Goal: Information Seeking & Learning: Learn about a topic

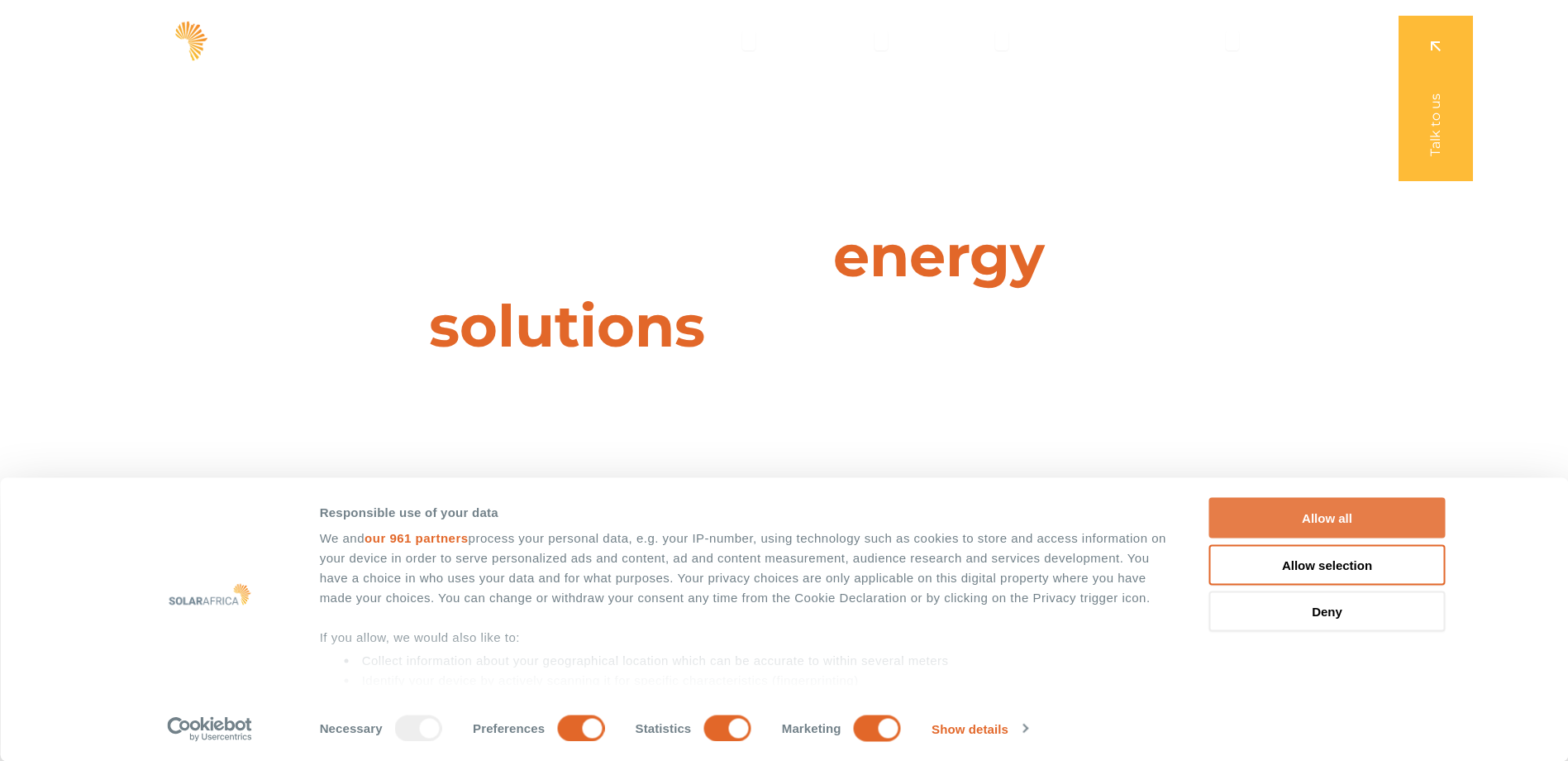
drag, startPoint x: 1318, startPoint y: 510, endPoint x: 1218, endPoint y: 538, distance: 103.8
click at [1318, 510] on button "Allow all" at bounding box center [1327, 518] width 236 height 41
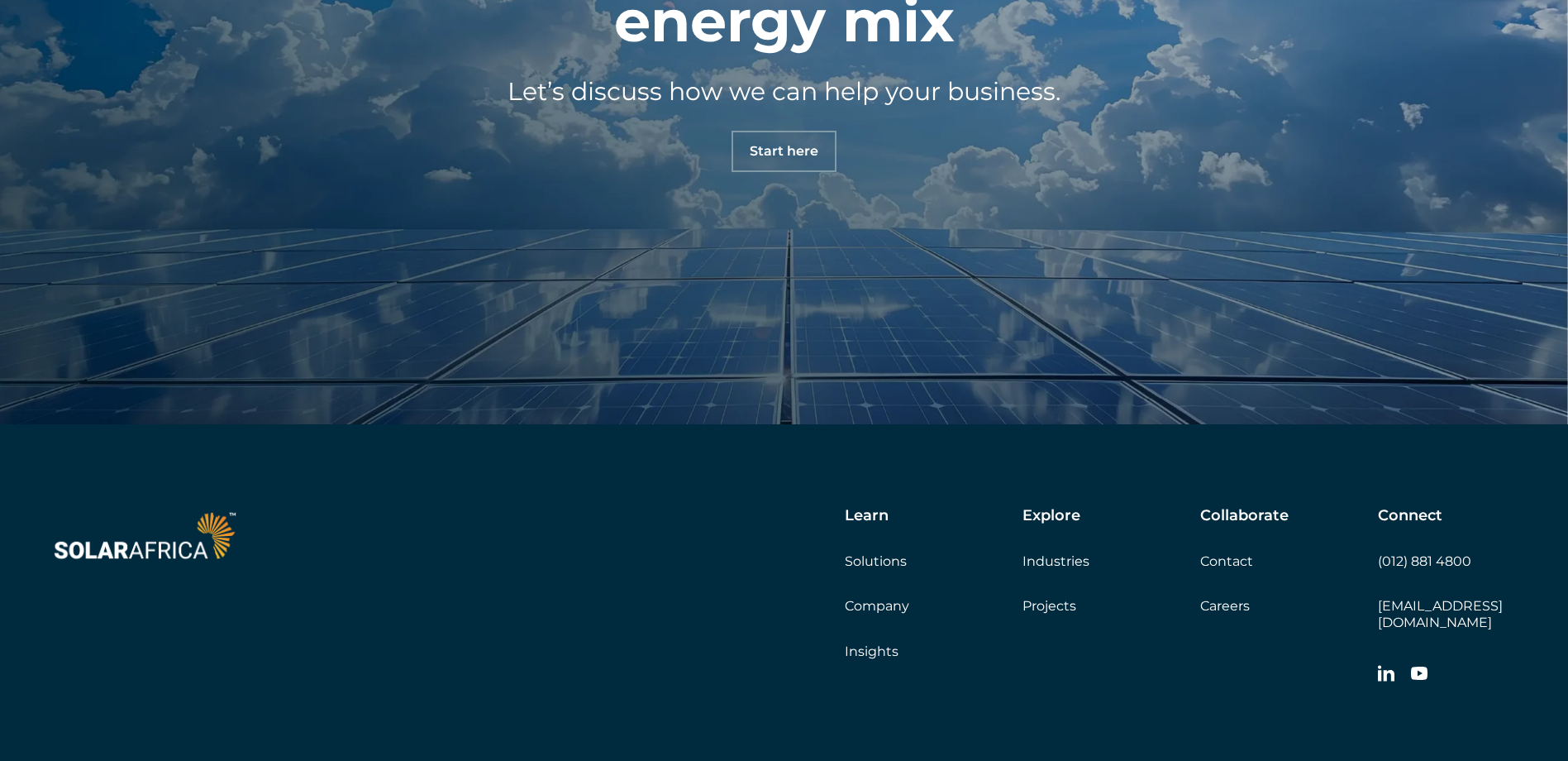
scroll to position [5820, 0]
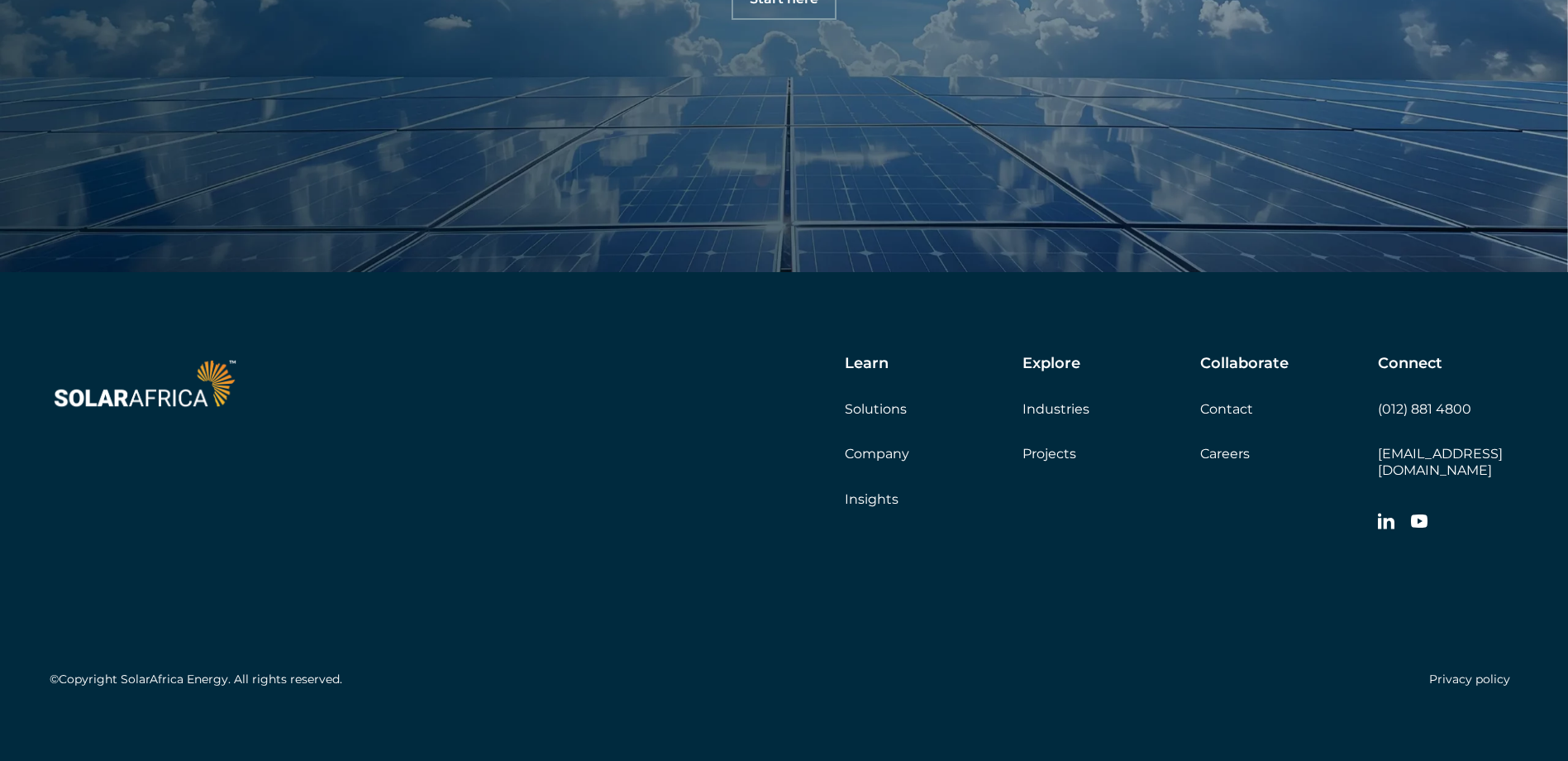
click at [863, 404] on link "Solutions" at bounding box center [876, 409] width 62 height 16
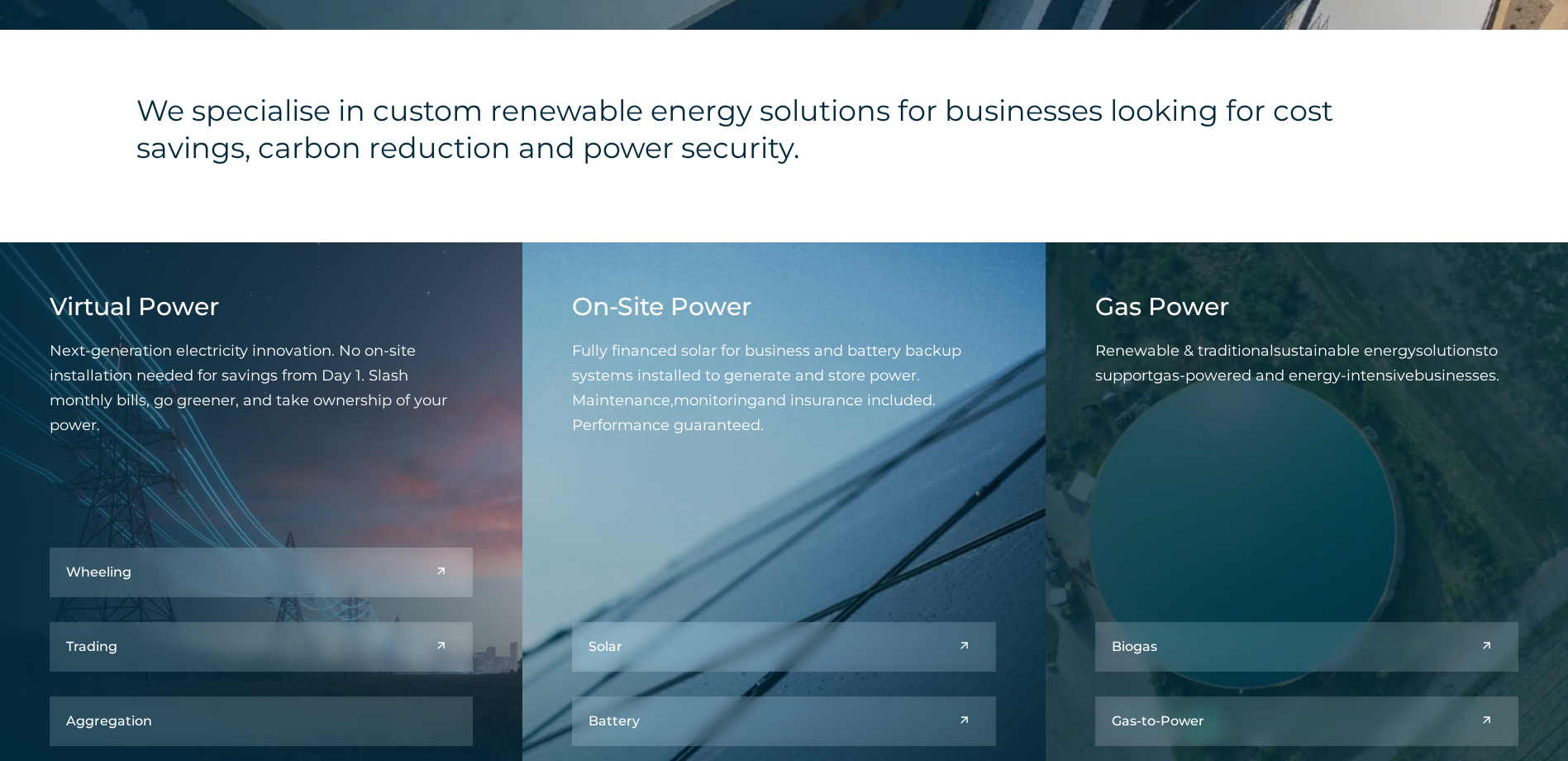
scroll to position [910, 0]
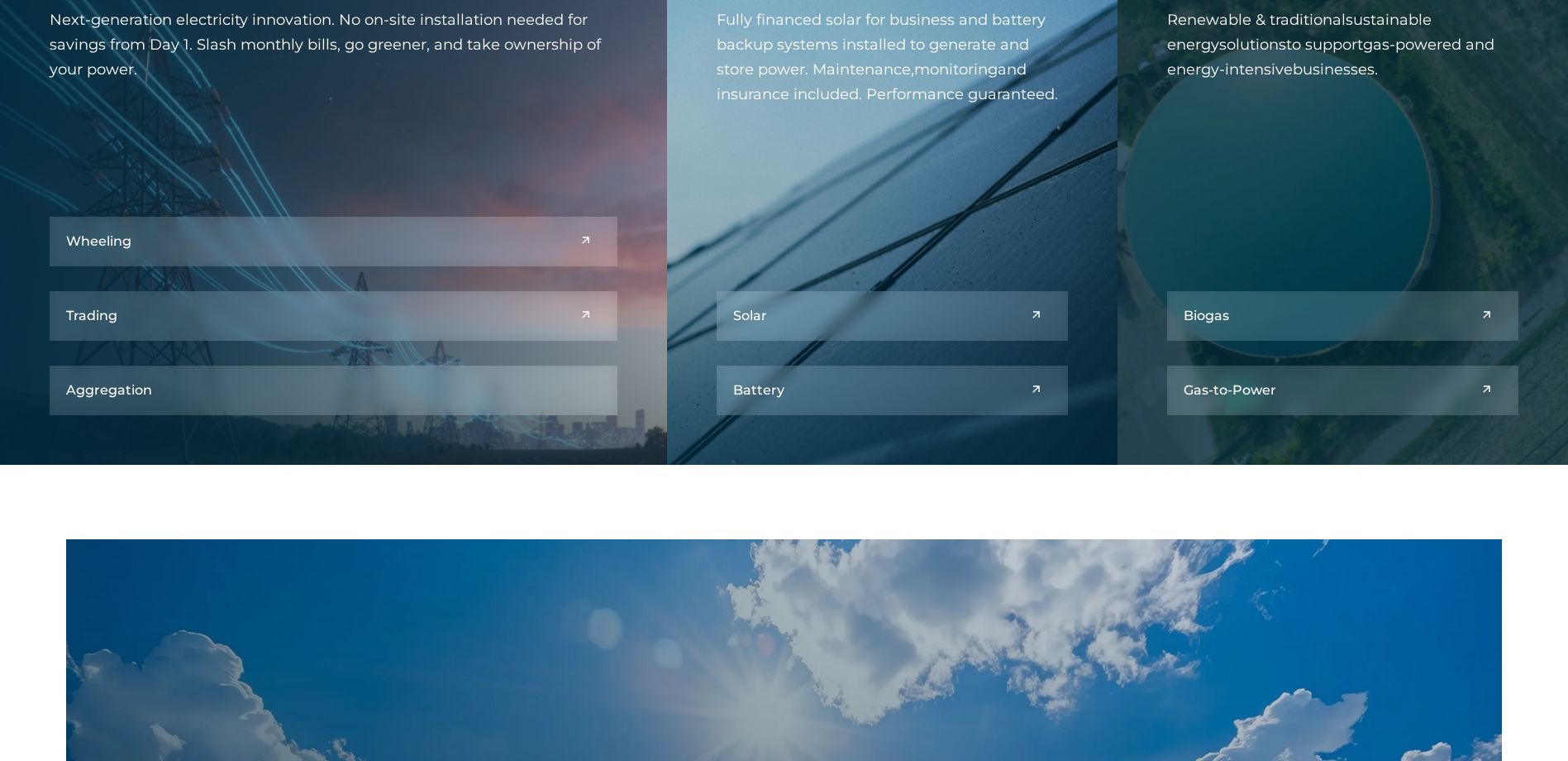
click at [125, 390] on h5 "Aggregation" at bounding box center [108, 390] width 86 height 16
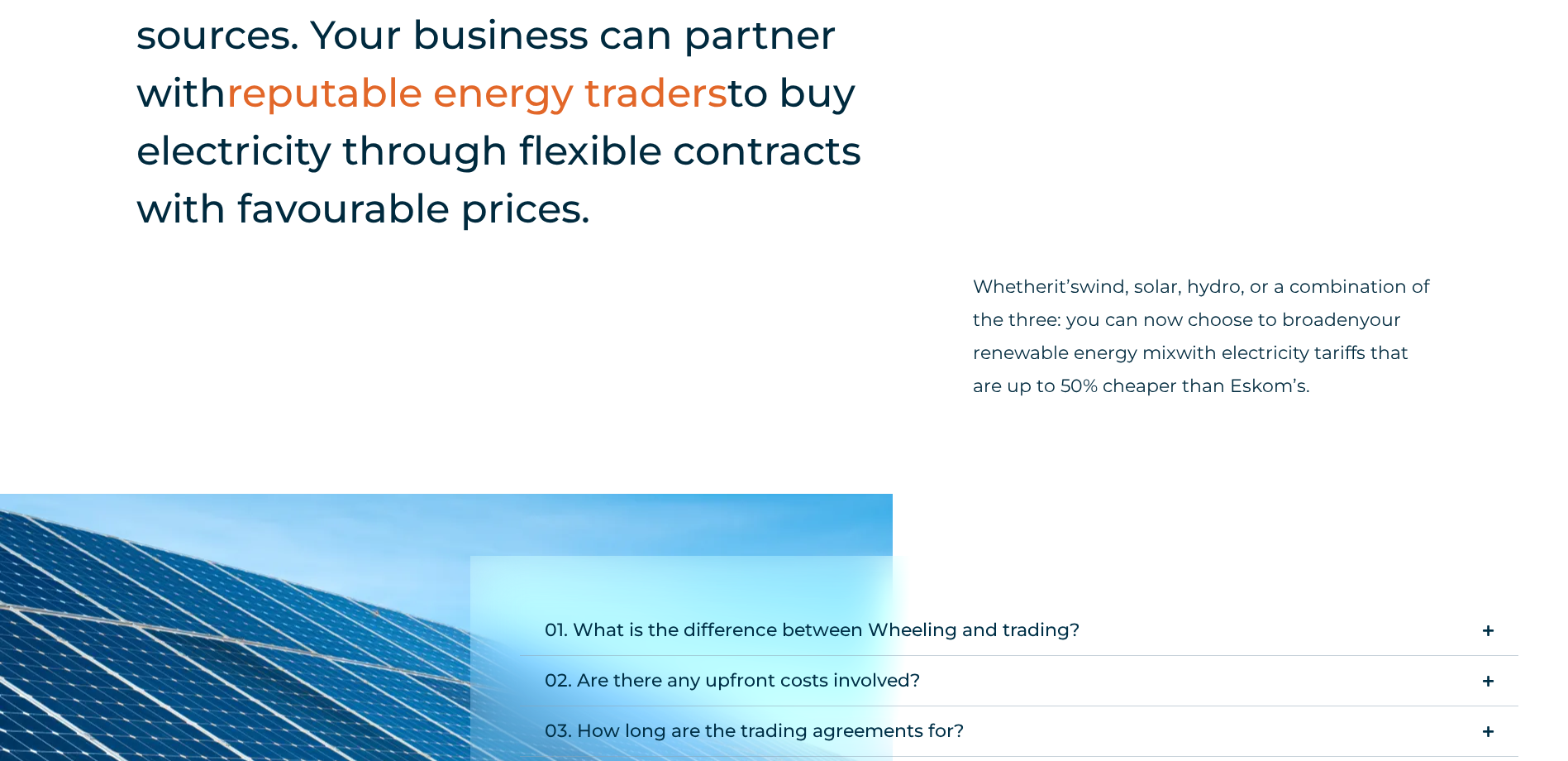
scroll to position [1489, 0]
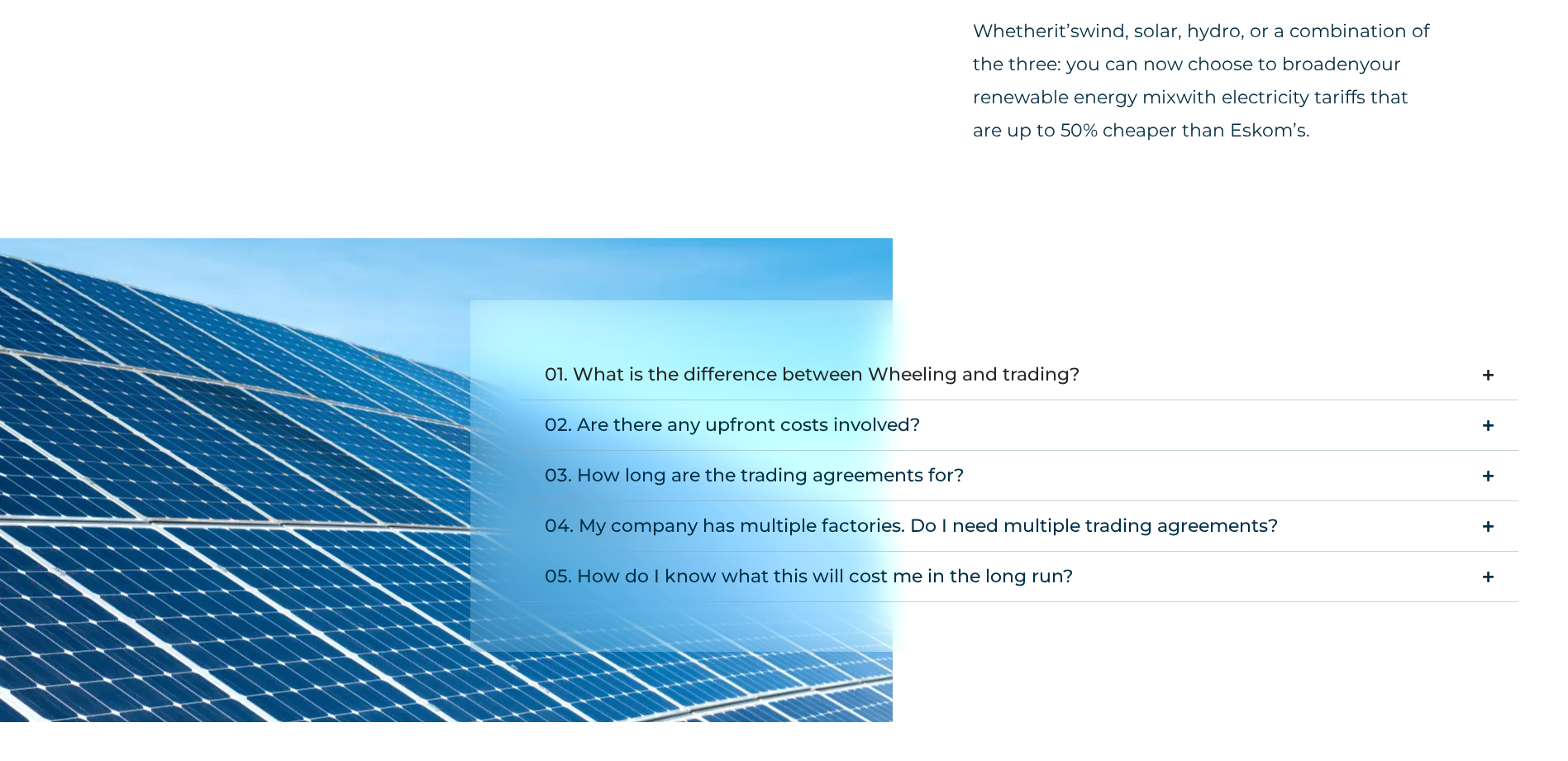
click at [1112, 380] on summary "01. What is the difference between Wheeling and trading?" at bounding box center [1020, 375] width 999 height 51
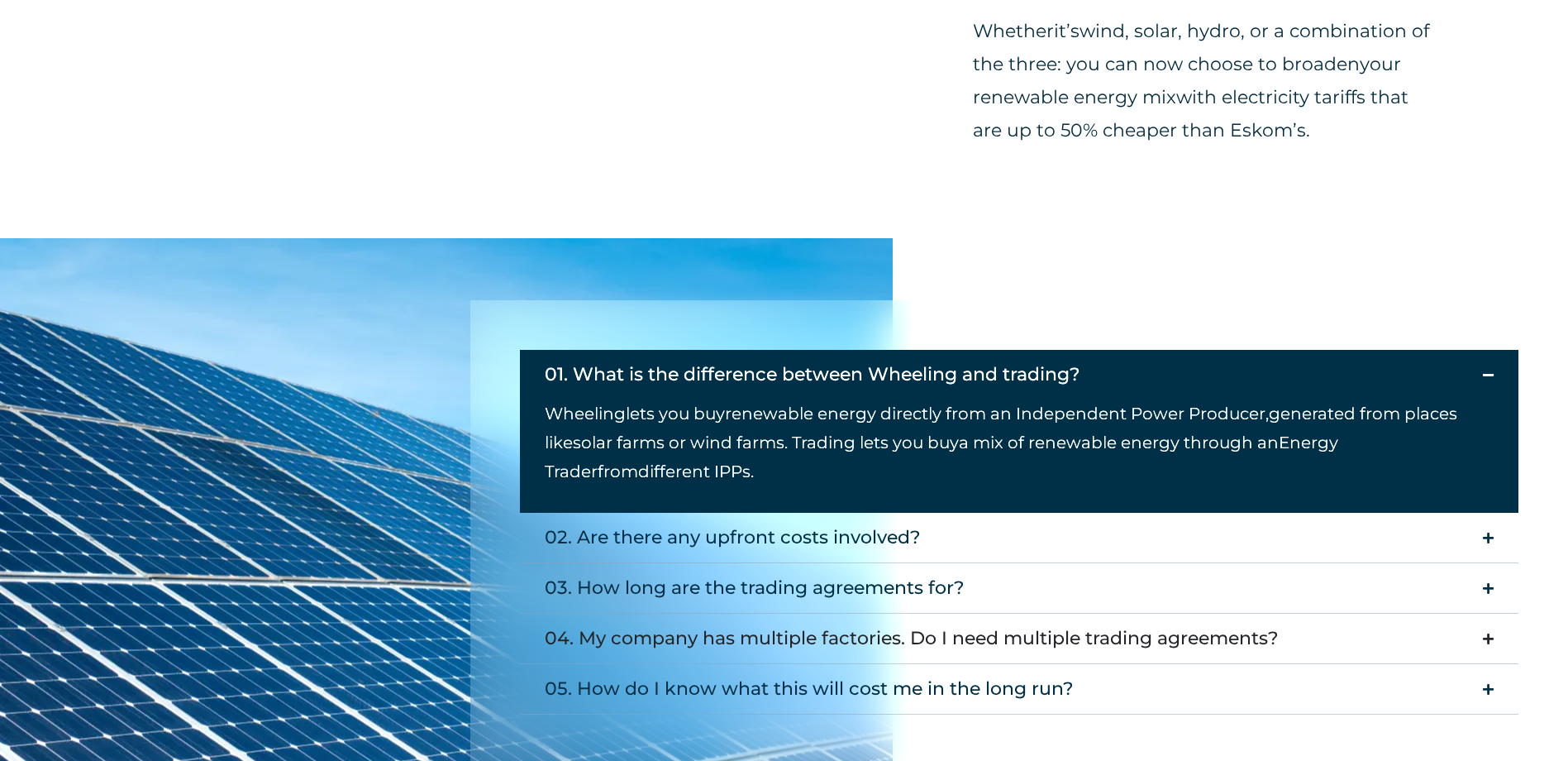
click at [875, 629] on div "04. My company has multiple factories. Do I need multiple trading agreements?" at bounding box center [912, 639] width 734 height 33
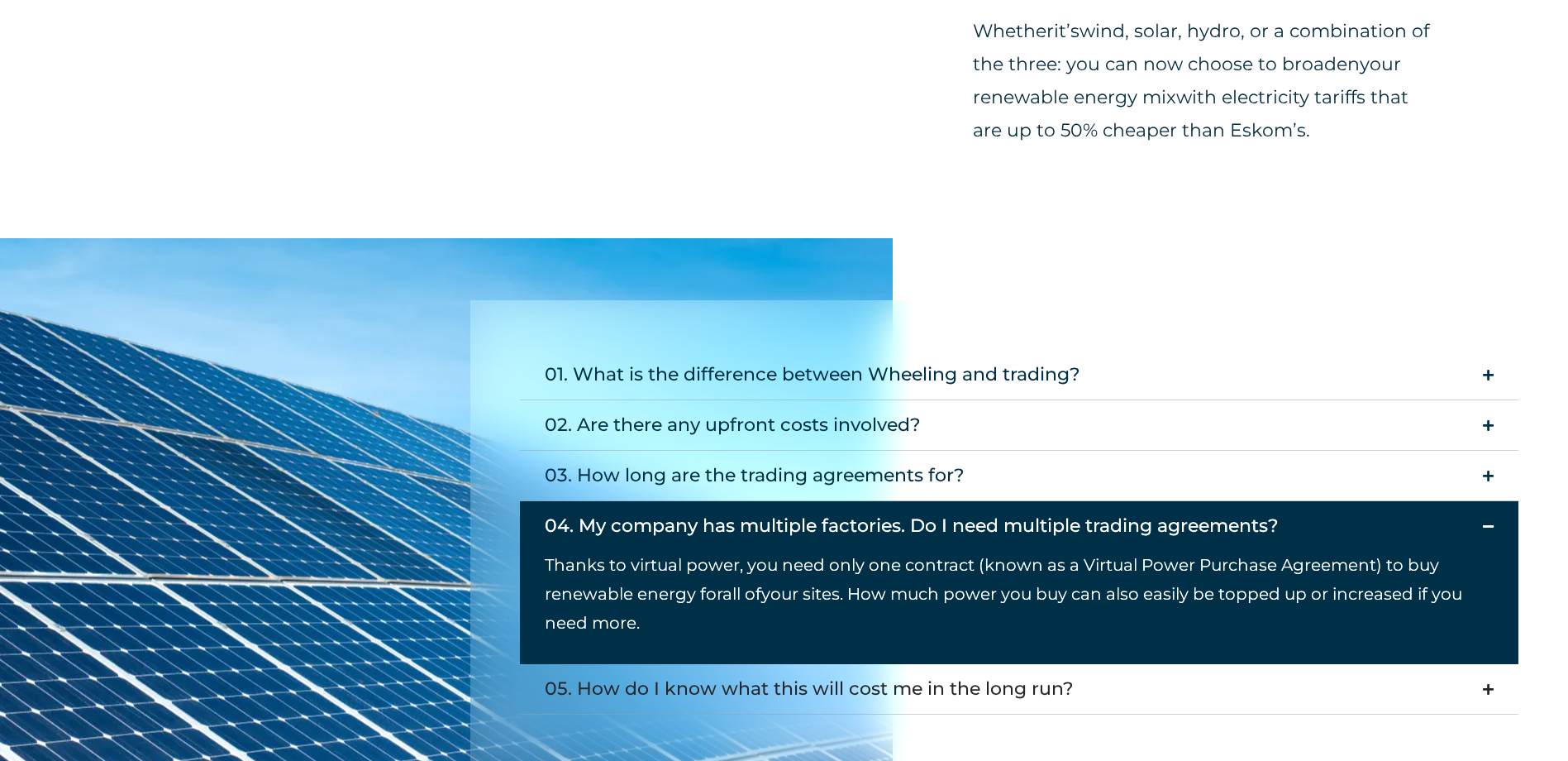
click at [892, 688] on div "05. How do I know what this will cost me in the long run?" at bounding box center [810, 689] width 529 height 33
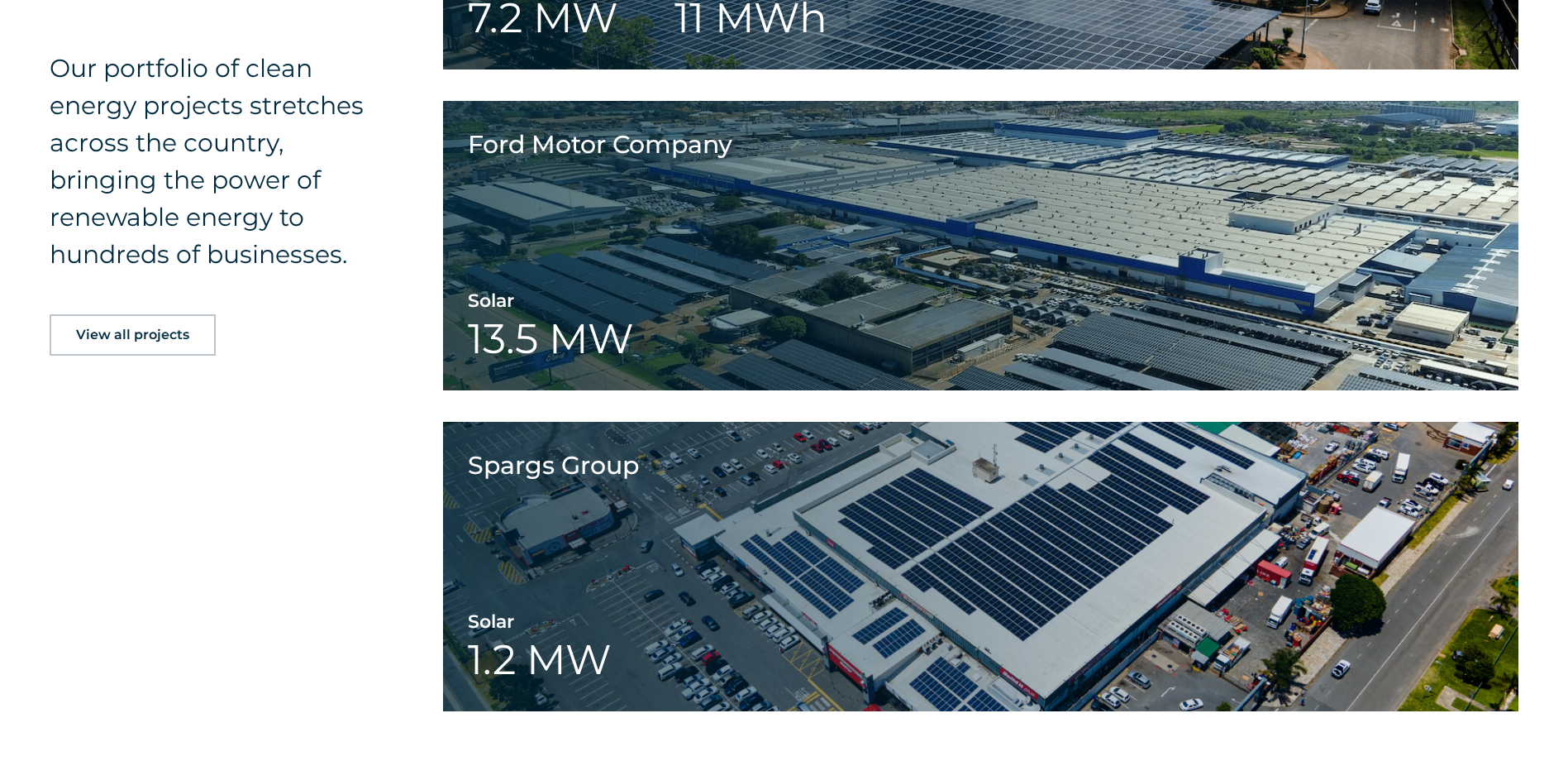
scroll to position [3225, 0]
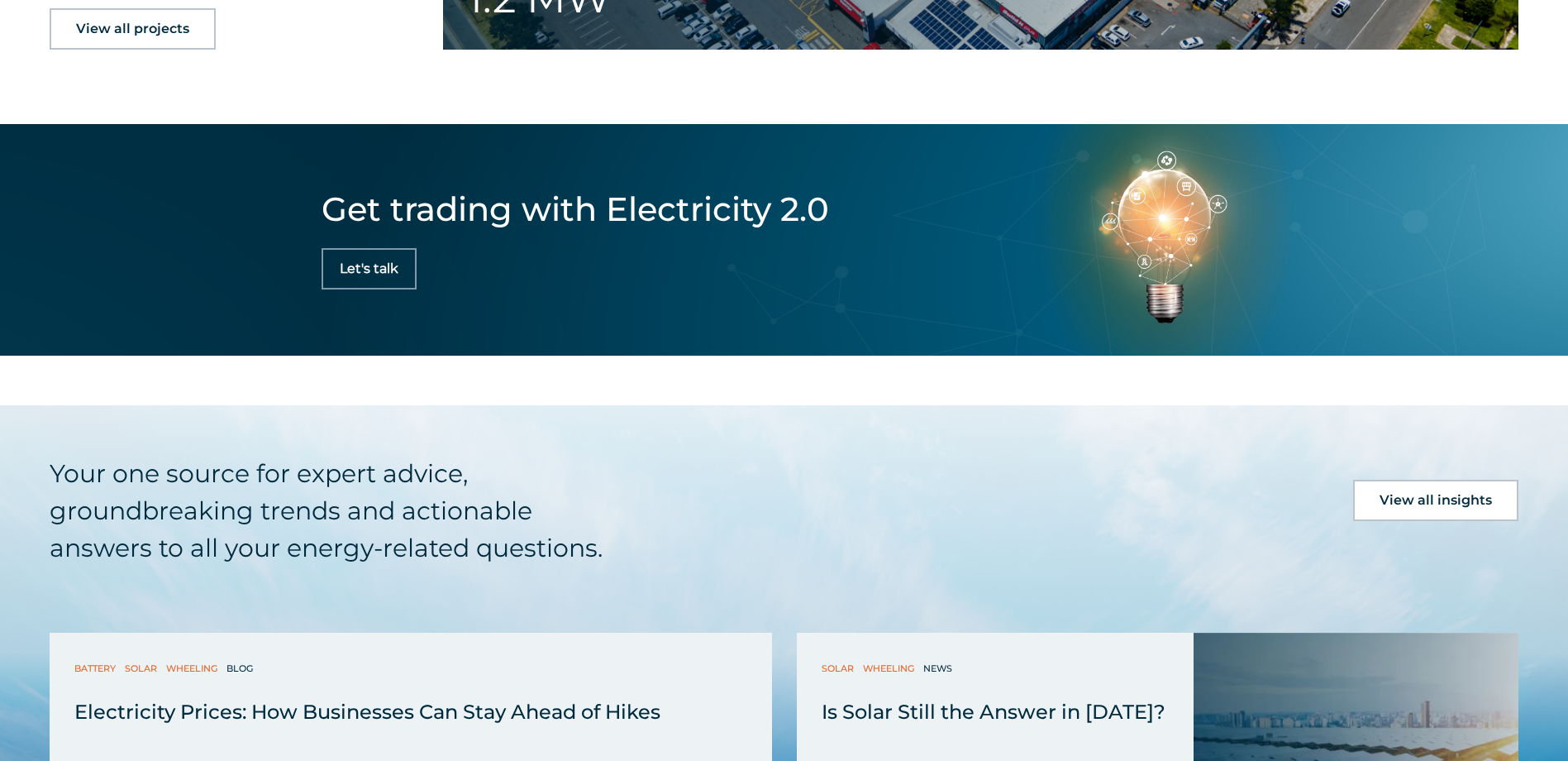
click at [394, 223] on h4 "Get trading with Electricity 2.0" at bounding box center [575, 208] width 508 height 37
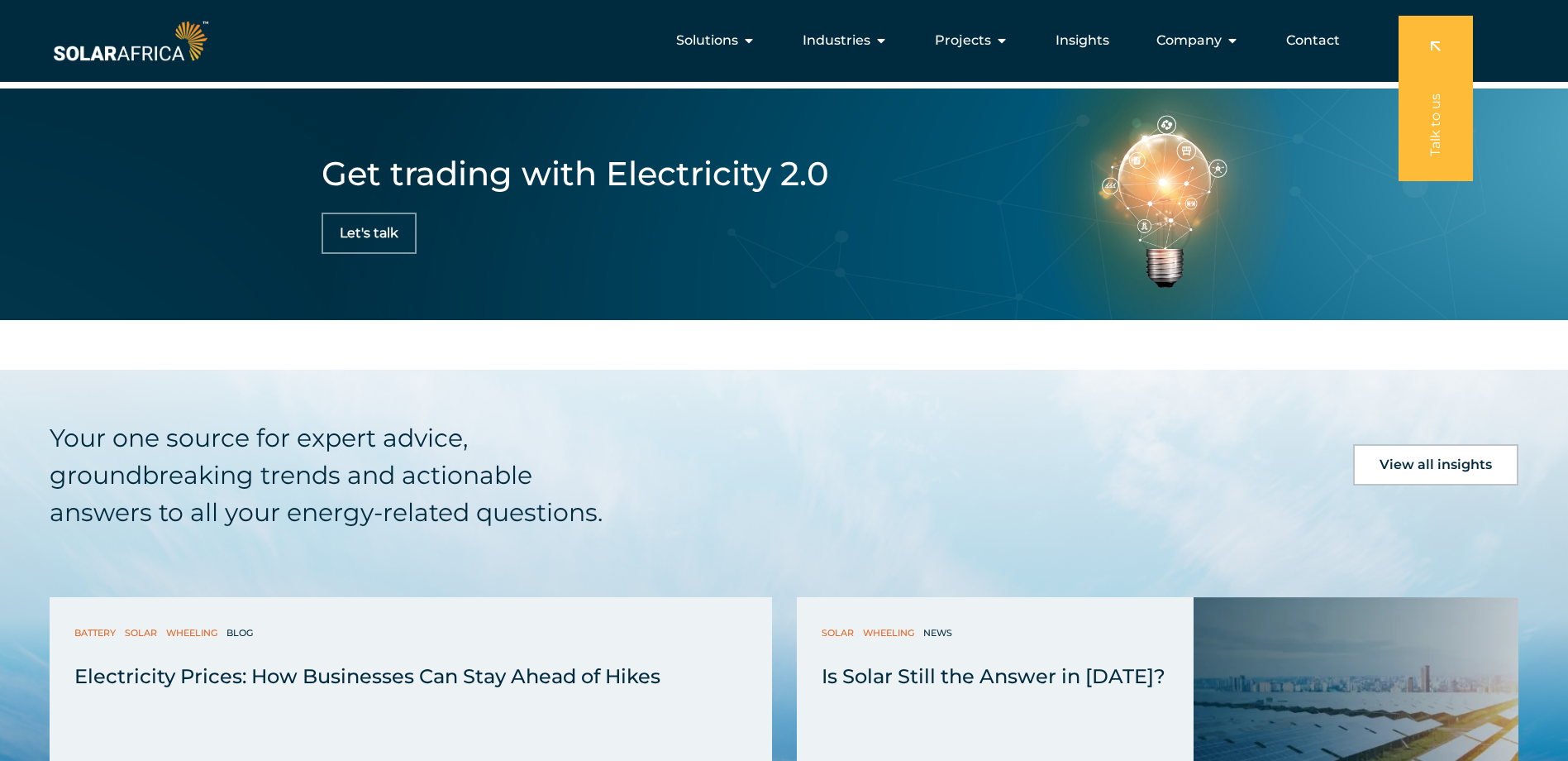
scroll to position [3060, 0]
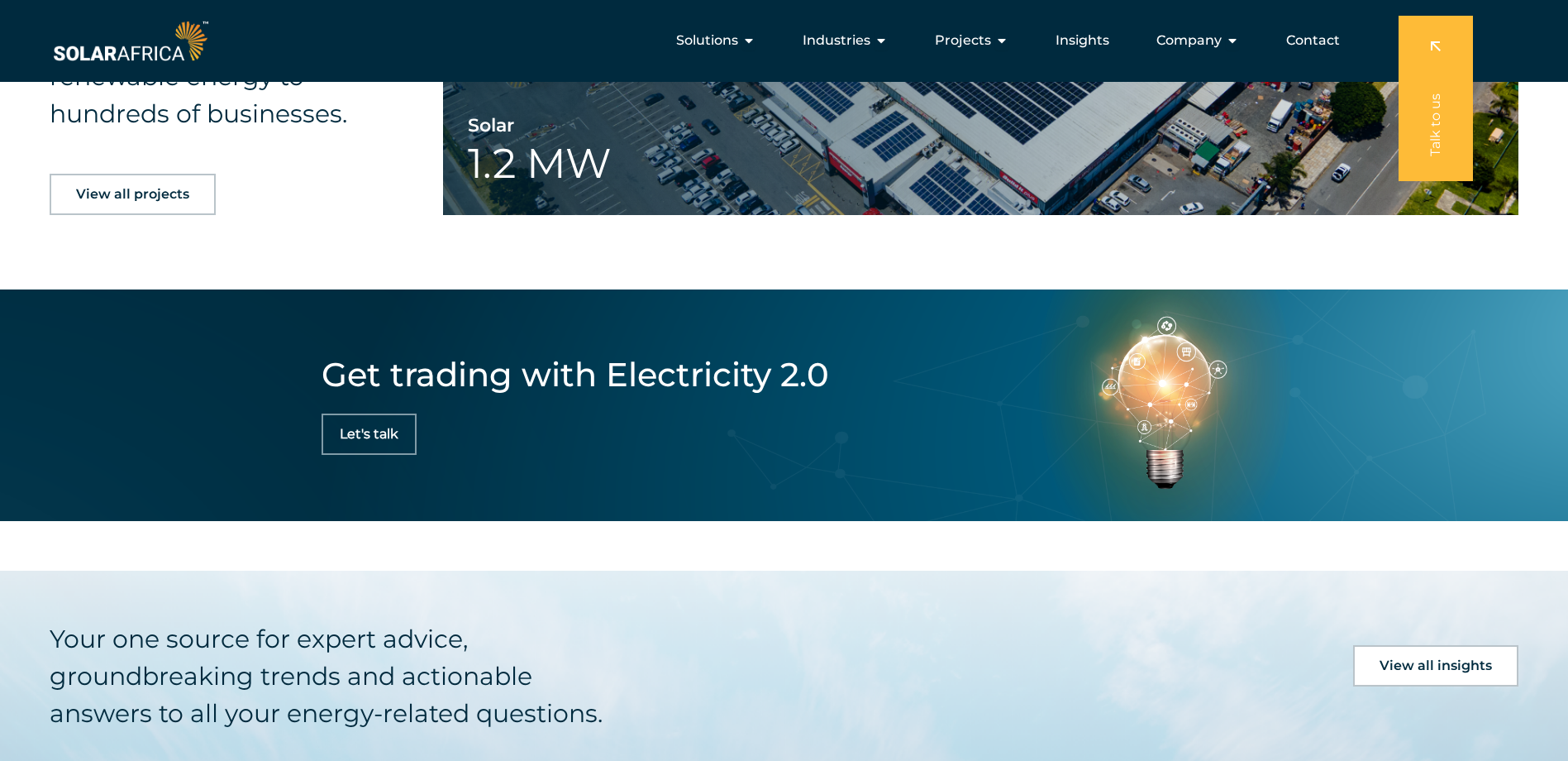
click at [394, 427] on span "Let's talk" at bounding box center [369, 434] width 59 height 13
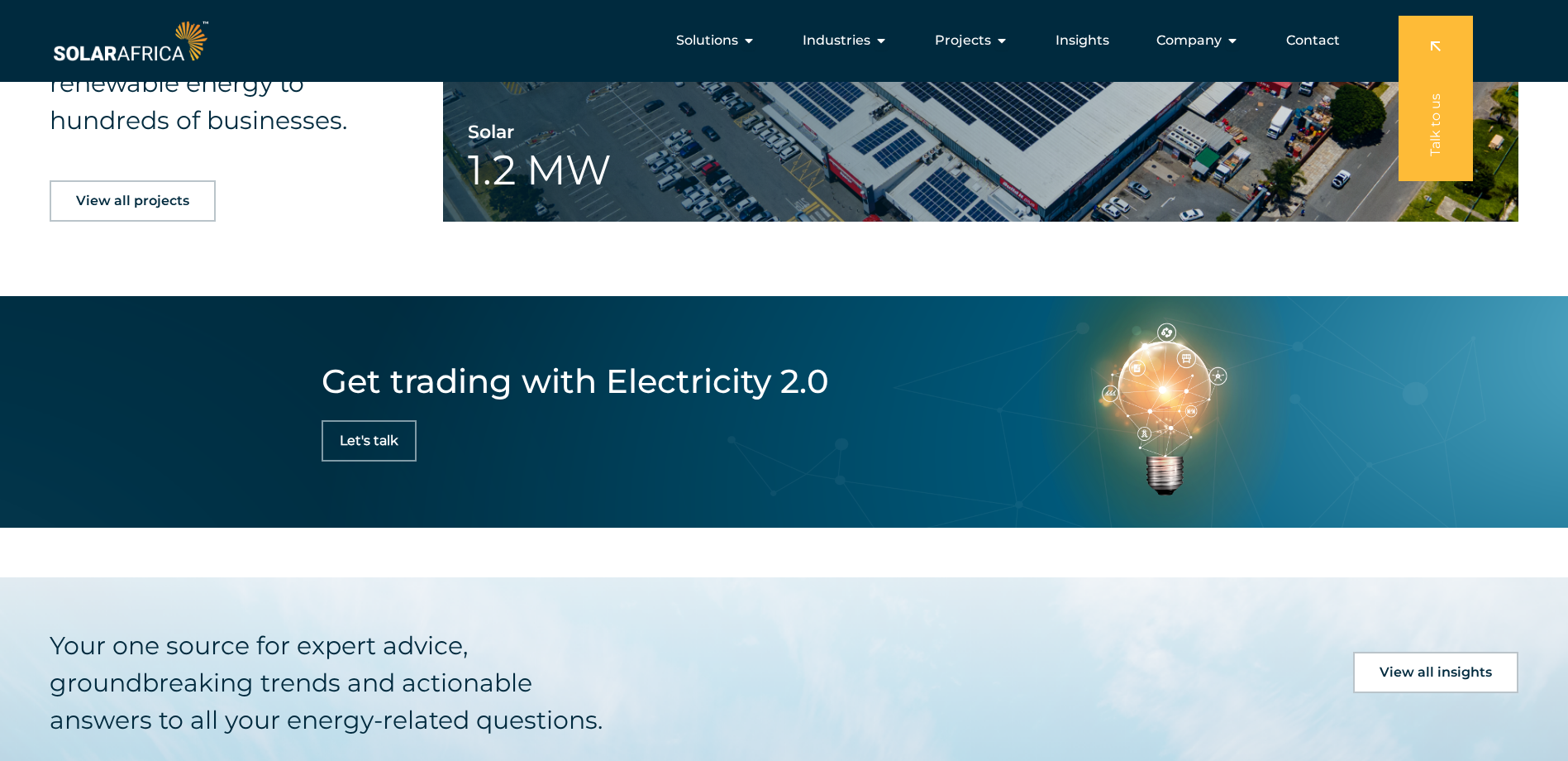
scroll to position [2398, 0]
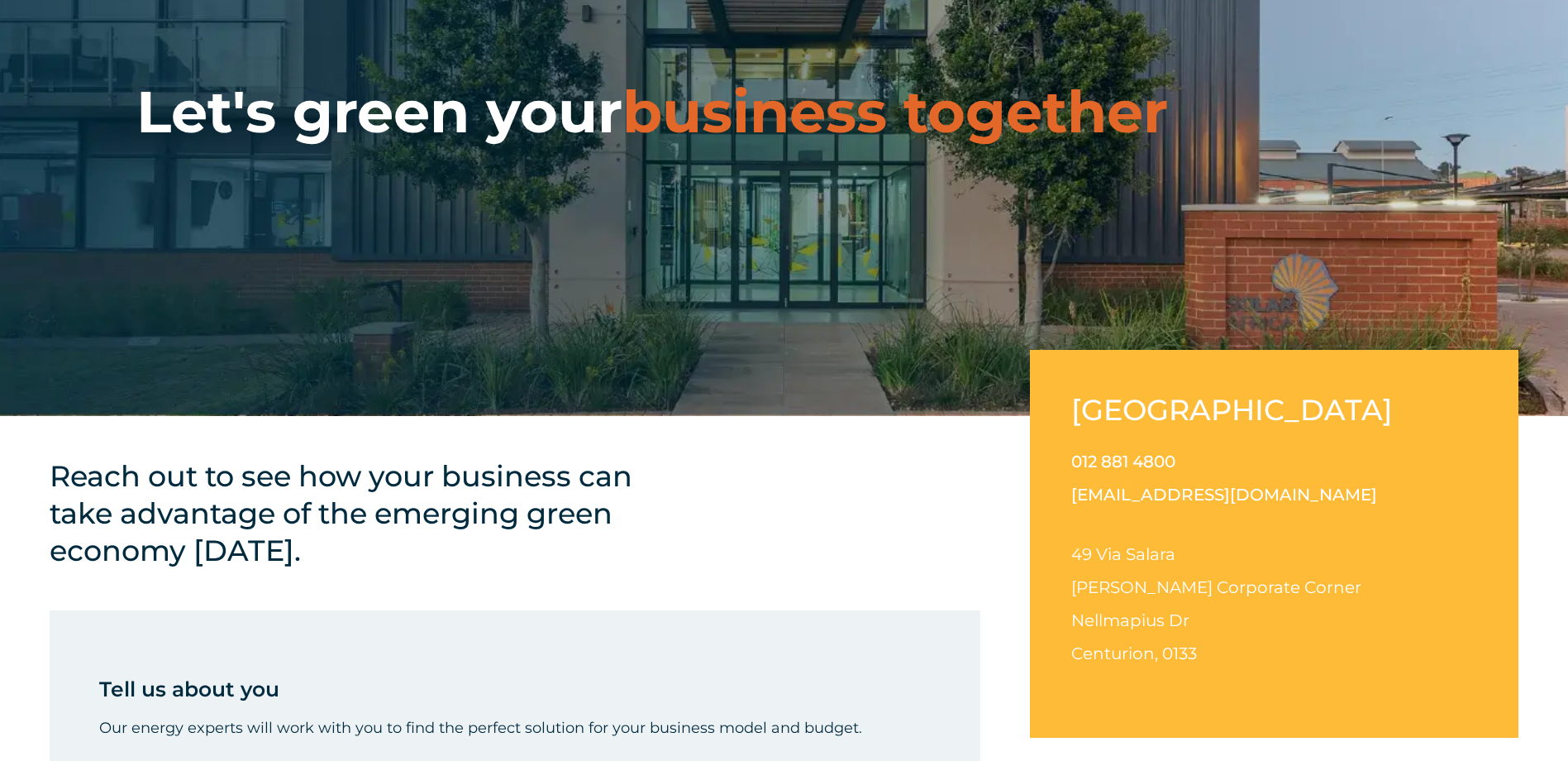
scroll to position [496, 0]
